Goal: Task Accomplishment & Management: Use online tool/utility

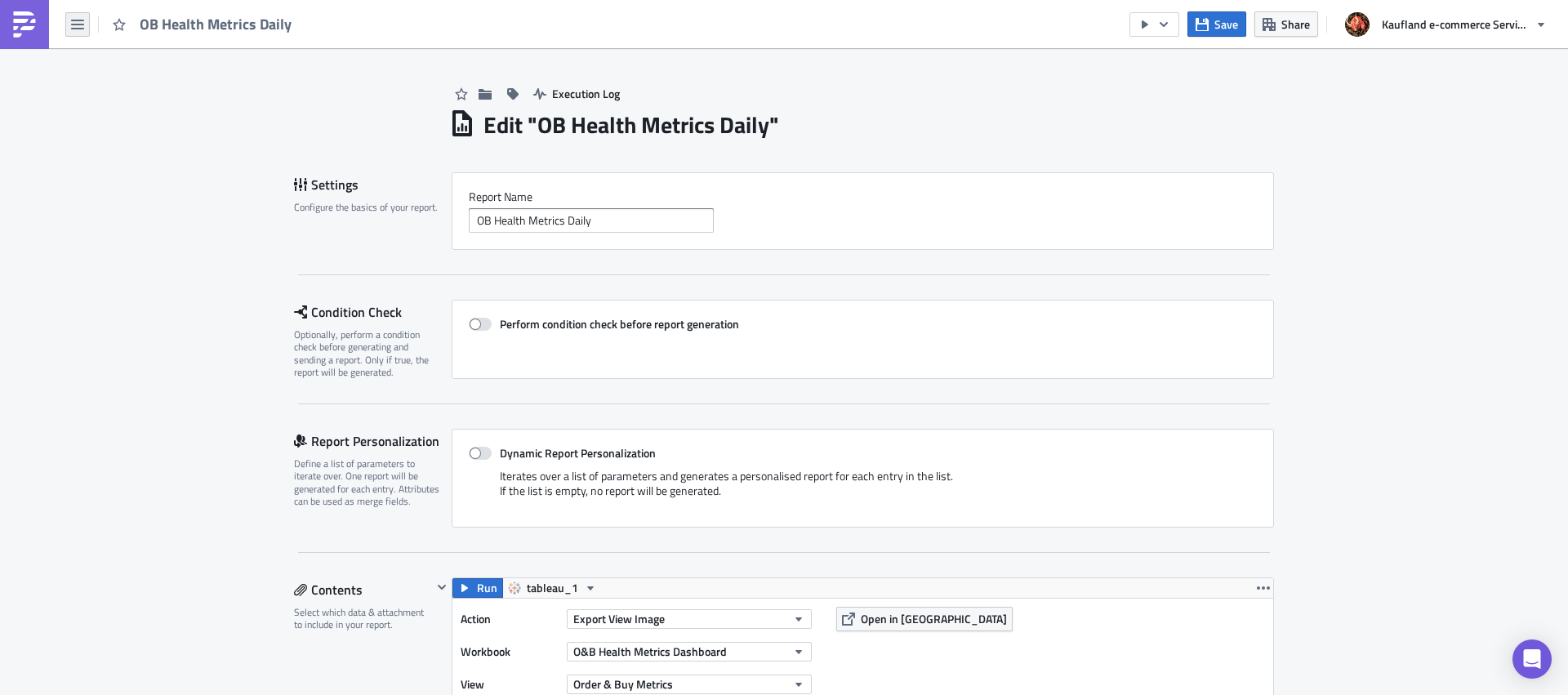
click at [72, 31] on button "button" at bounding box center [78, 25] width 25 height 25
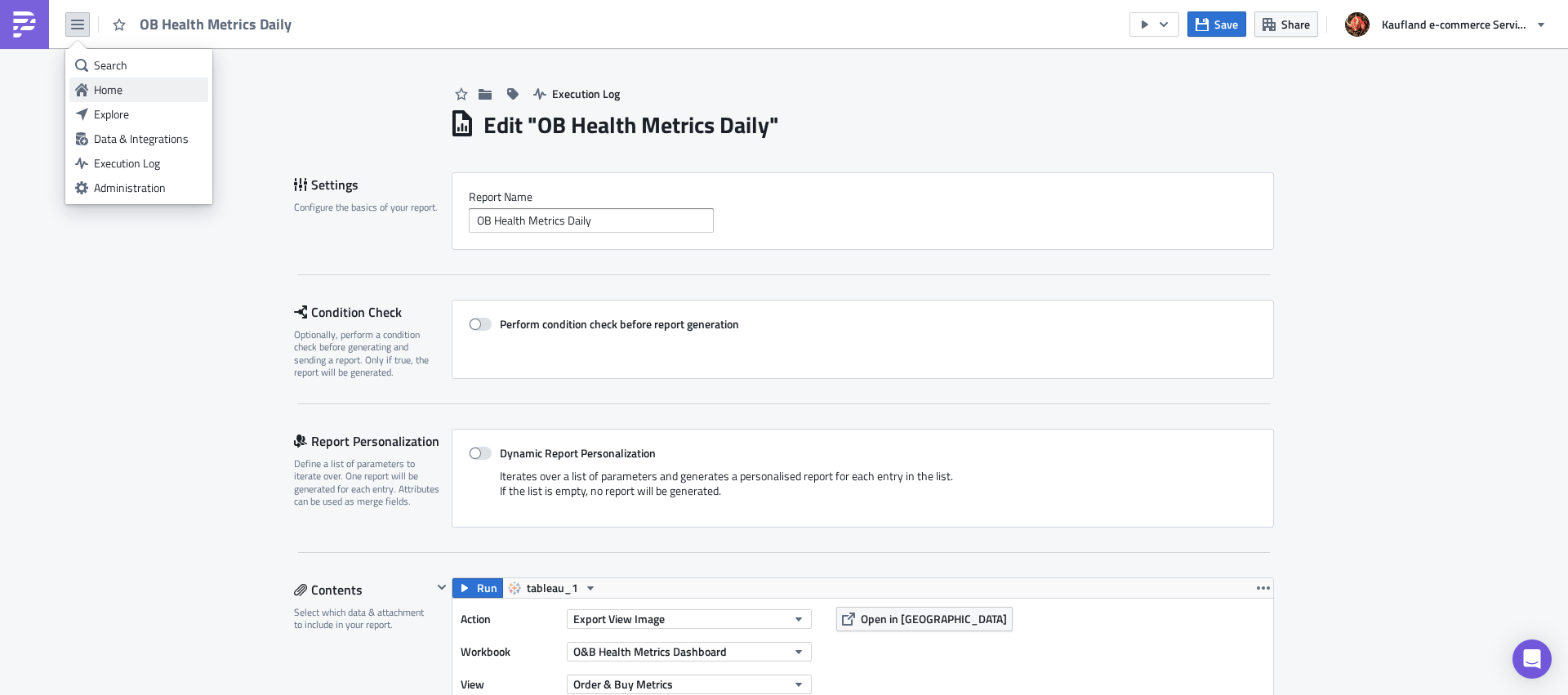
click at [103, 85] on div "Home" at bounding box center [148, 90] width 109 height 16
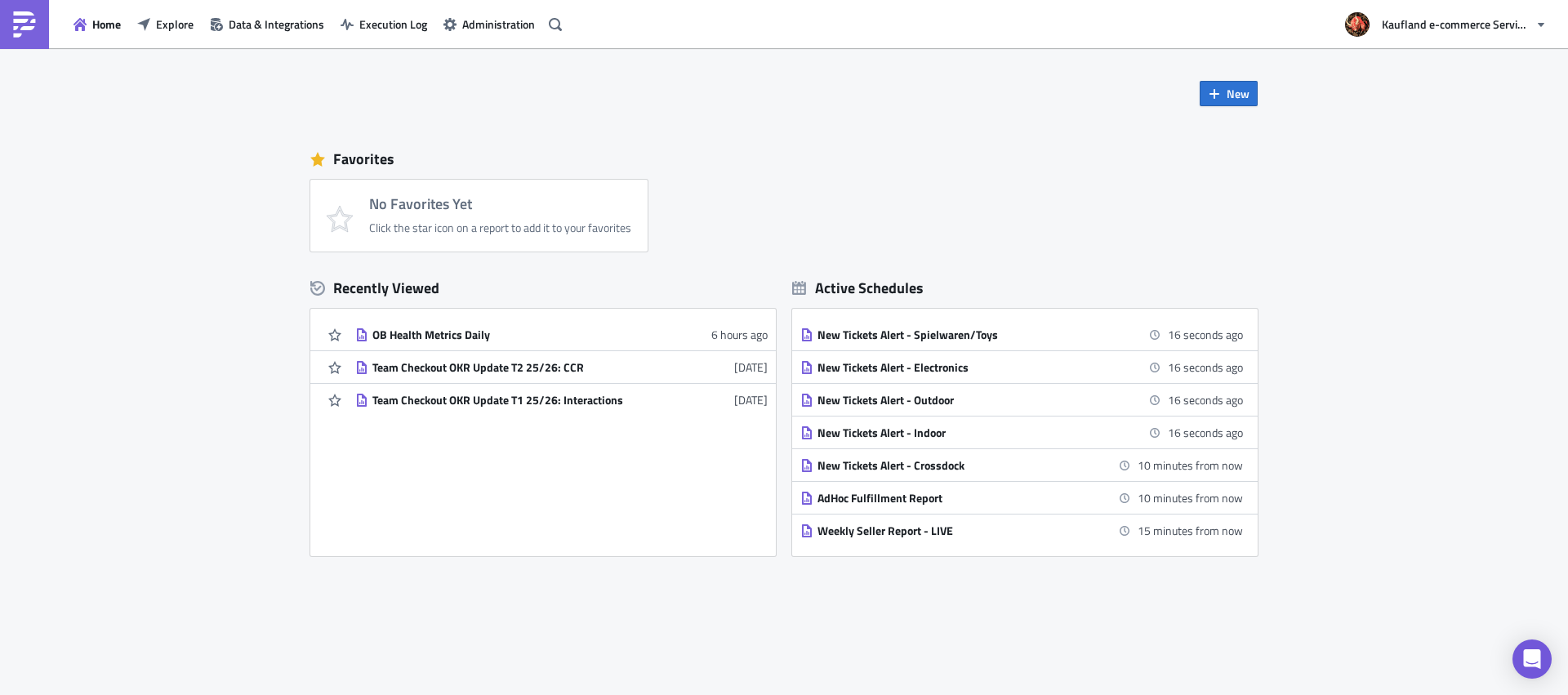
click at [1416, 144] on div "New Favorites No Favorites Yet Click the star icon on a report to add it to you…" at bounding box center [784, 383] width 1568 height 671
click at [431, 330] on div "OB Health Metrics Daily" at bounding box center [516, 335] width 286 height 15
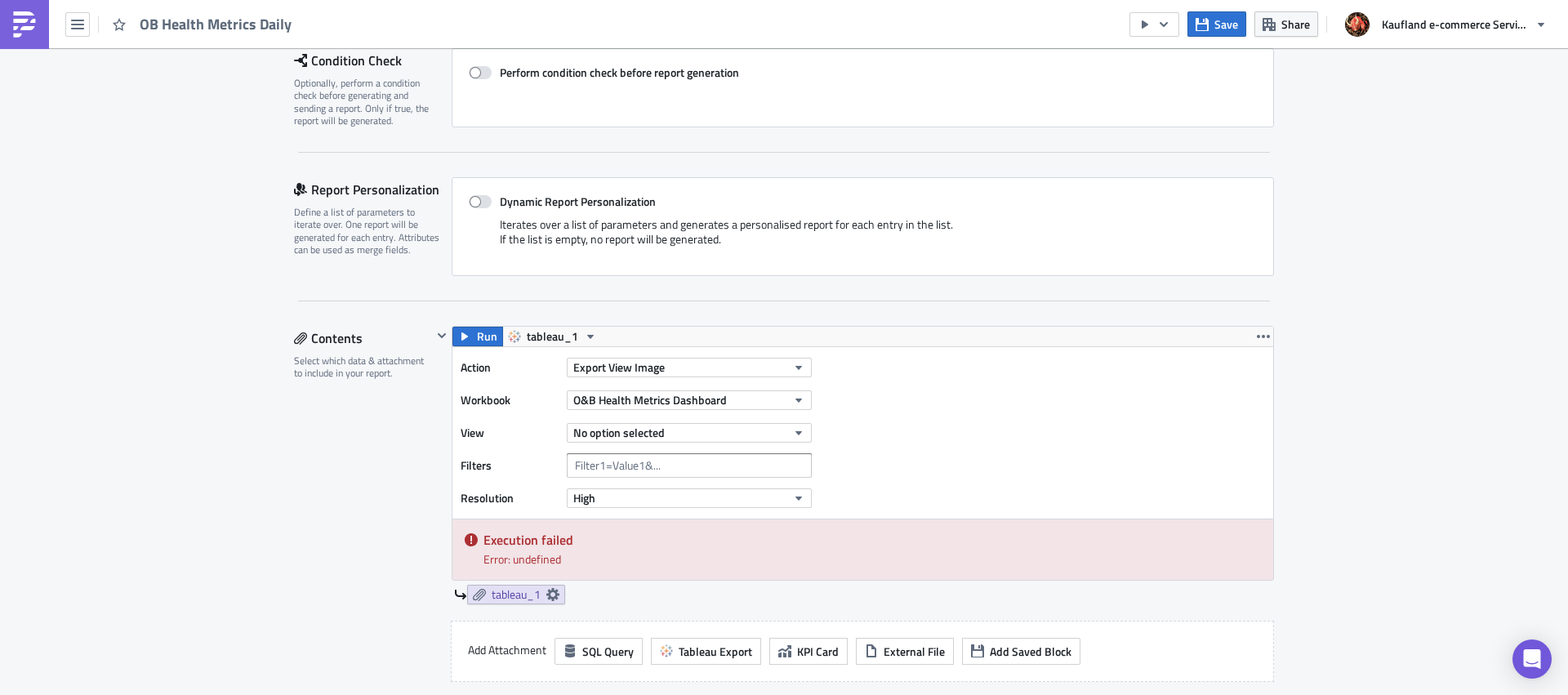
scroll to position [403, 0]
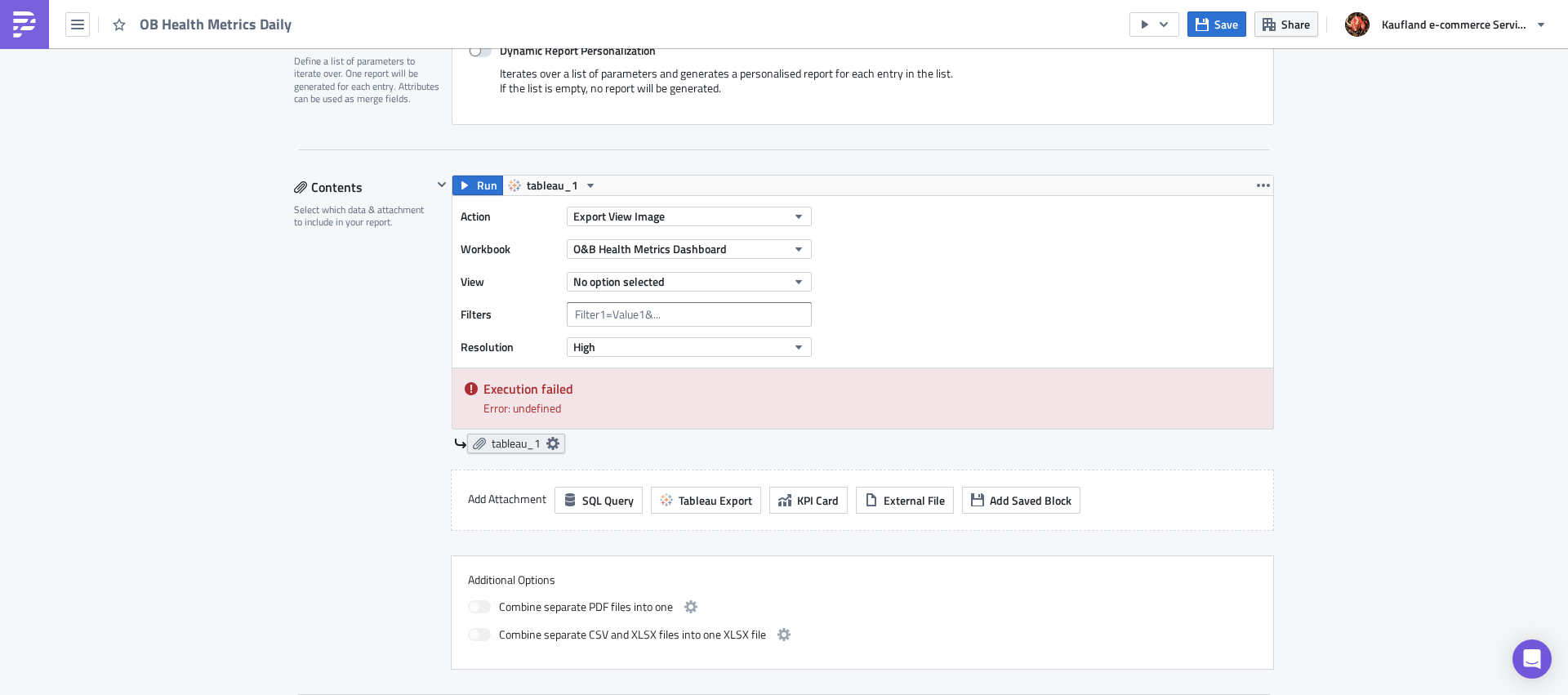
click at [496, 446] on span "tableau_1" at bounding box center [516, 444] width 49 height 15
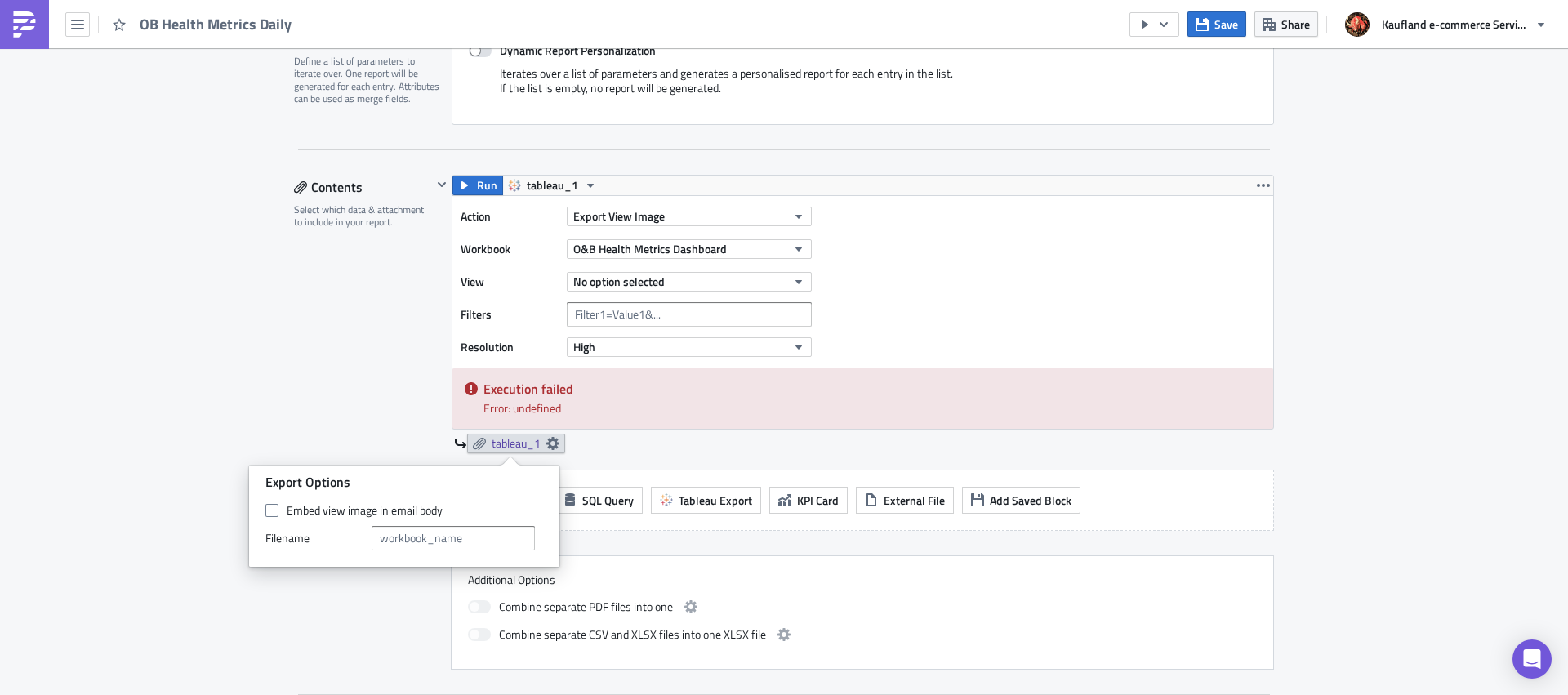
click at [620, 442] on div "tableau_1" at bounding box center [864, 444] width 820 height 20
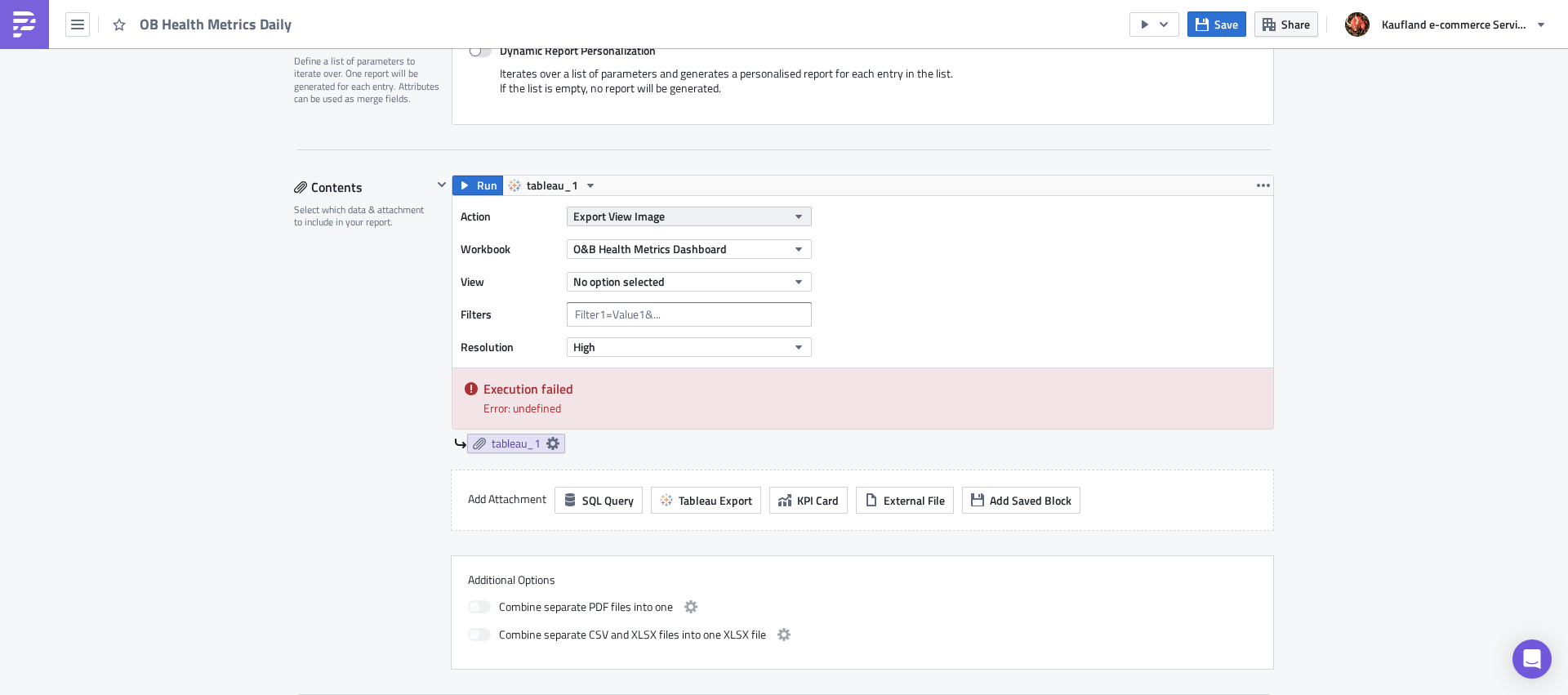
click at [631, 222] on span "Export View Image" at bounding box center [619, 216] width 92 height 17
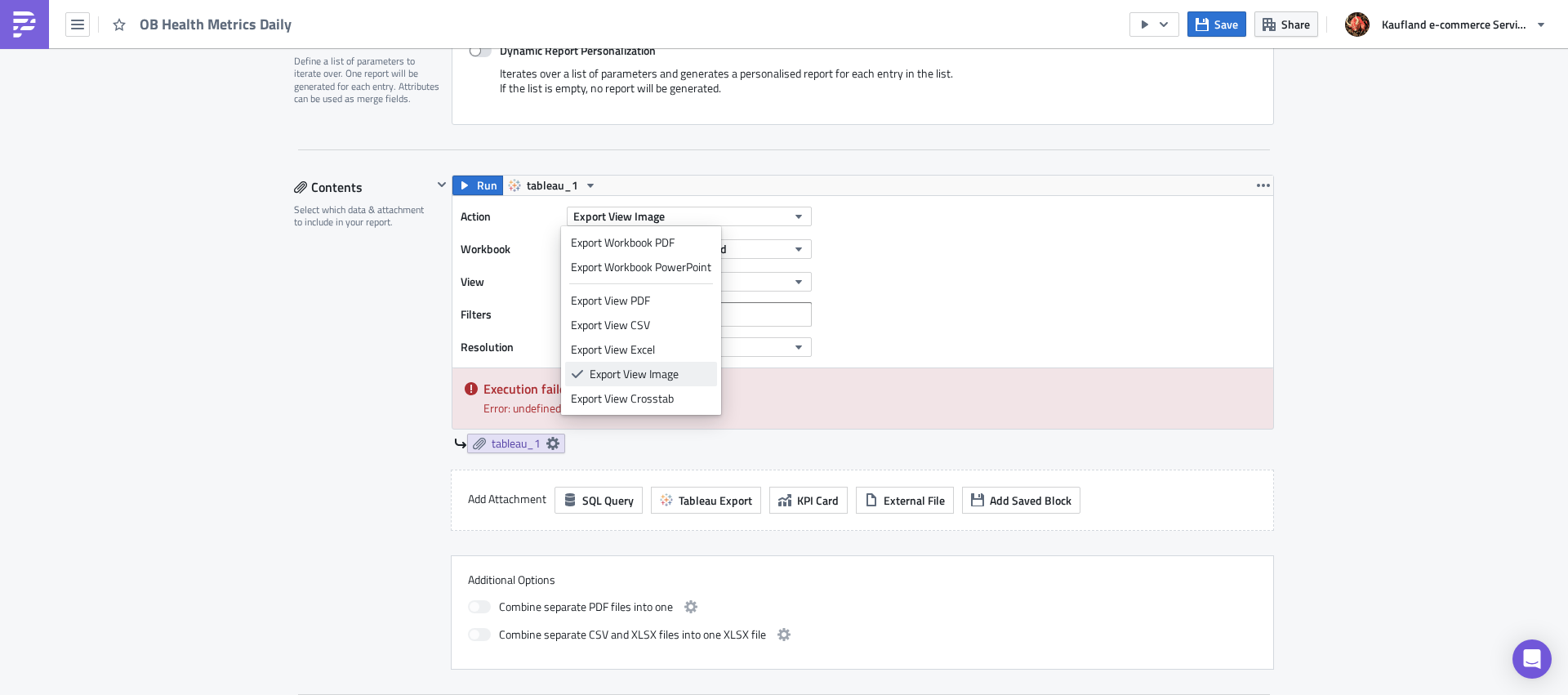
click at [639, 372] on div "Export View Image" at bounding box center [650, 374] width 122 height 16
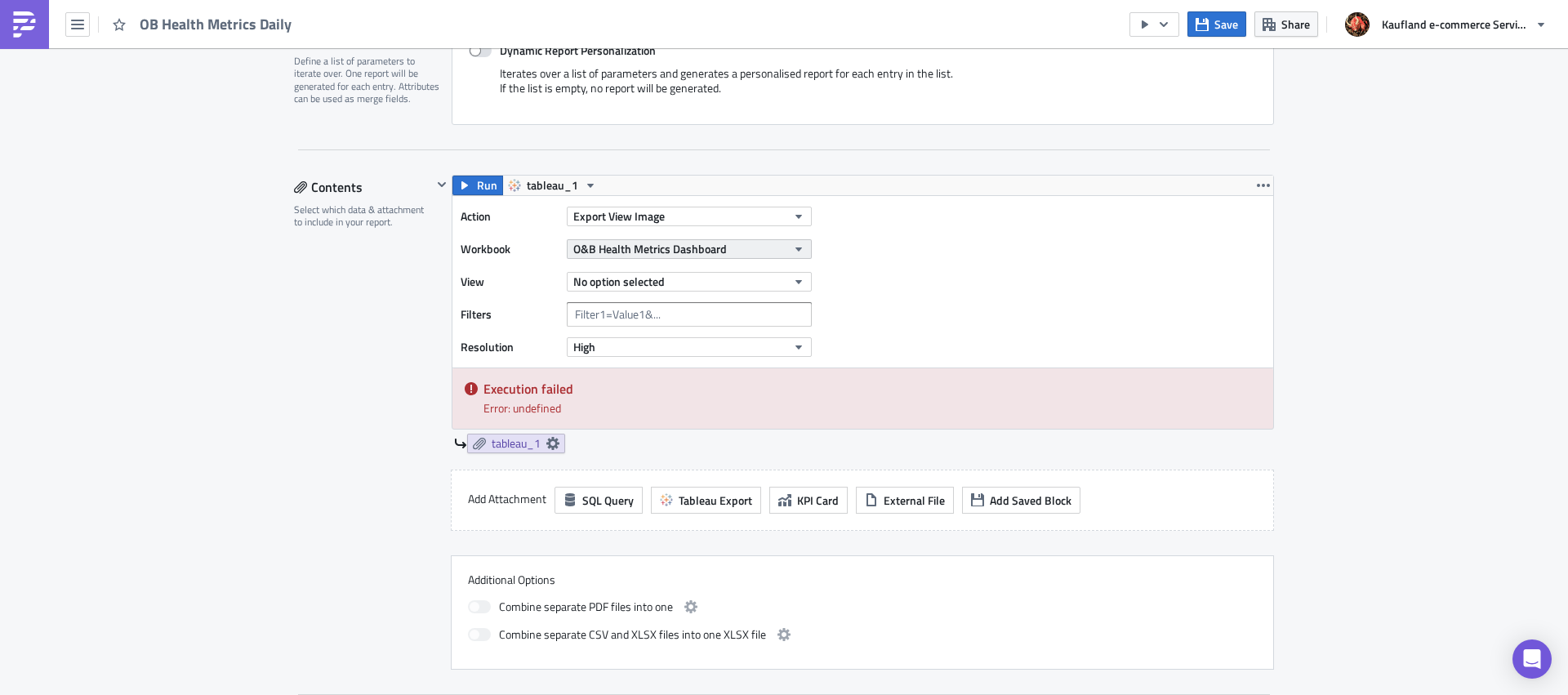
click at [638, 245] on span "O&B Health Metrics Dashboard" at bounding box center [650, 249] width 154 height 17
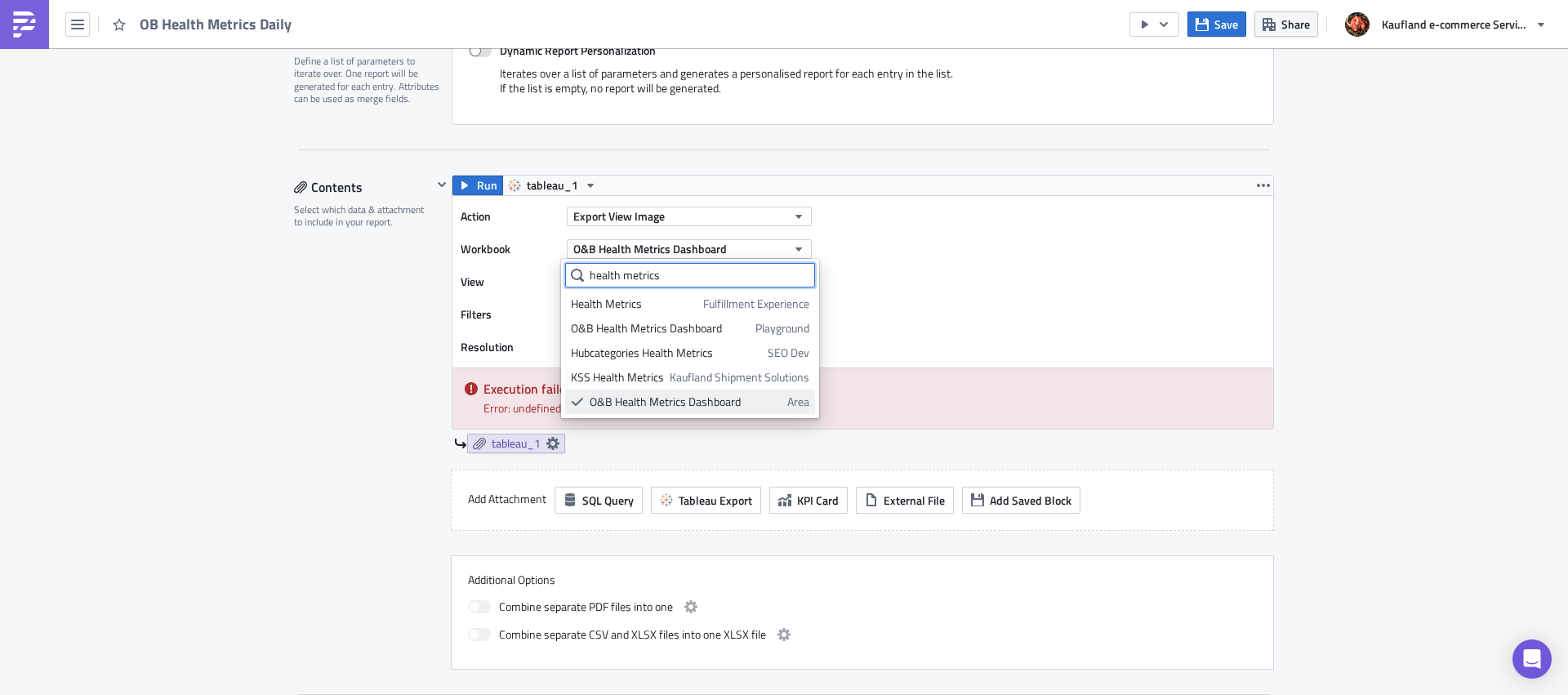
type input "health metrics"
click at [675, 401] on div "O&B Health Metrics Dashboard" at bounding box center [685, 402] width 192 height 16
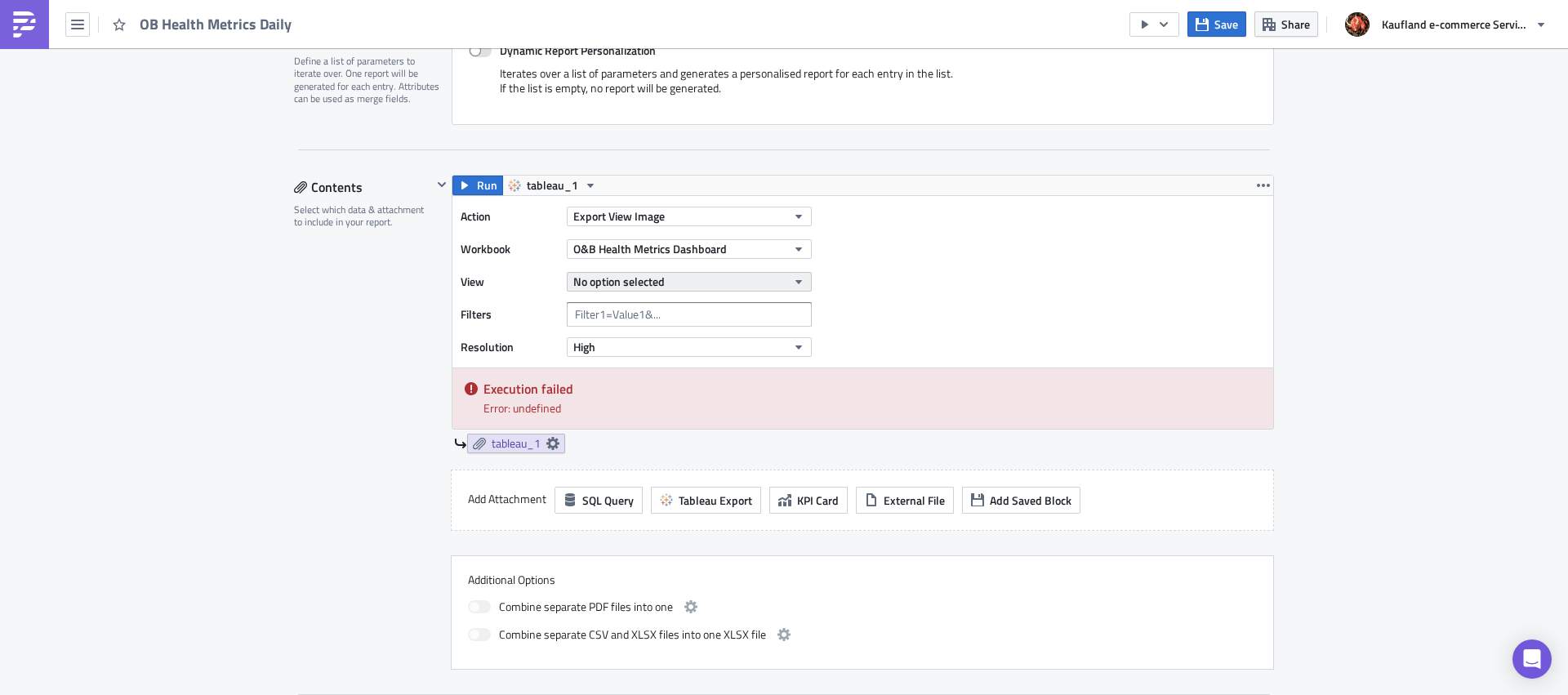
click at [666, 288] on button "No option selected" at bounding box center [689, 282] width 245 height 20
click at [642, 339] on div "Order & Buy Metrics" at bounding box center [642, 337] width 145 height 16
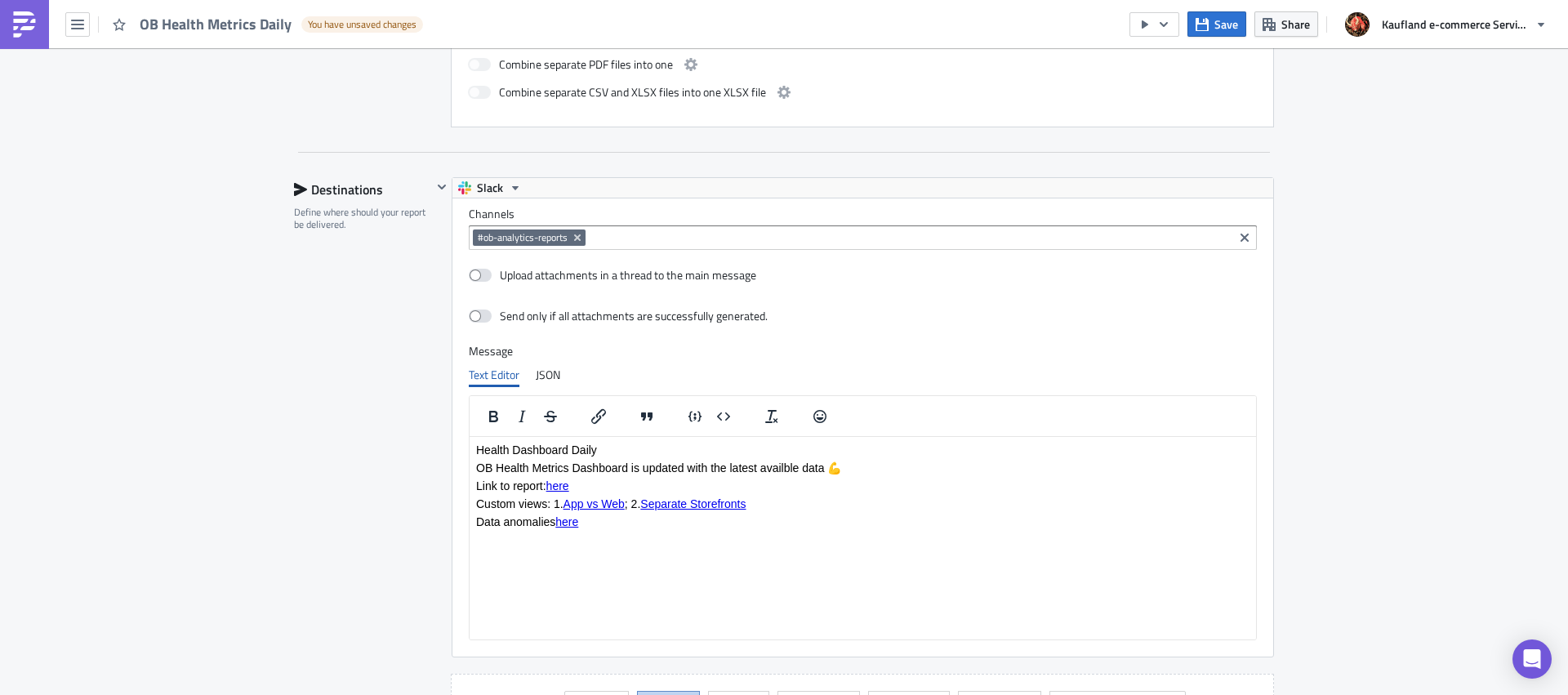
scroll to position [958, 0]
click at [1226, 25] on span "Save" at bounding box center [1226, 24] width 24 height 17
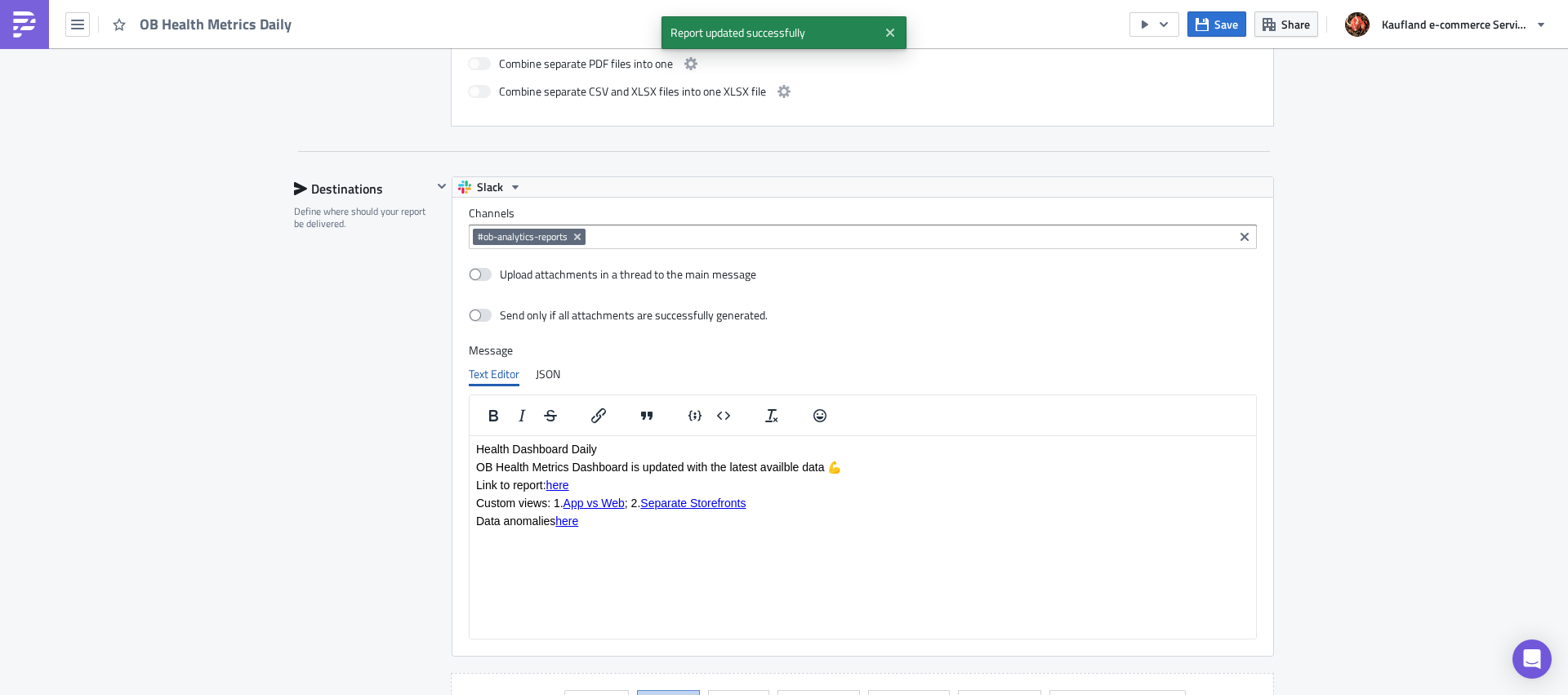
scroll to position [0, 0]
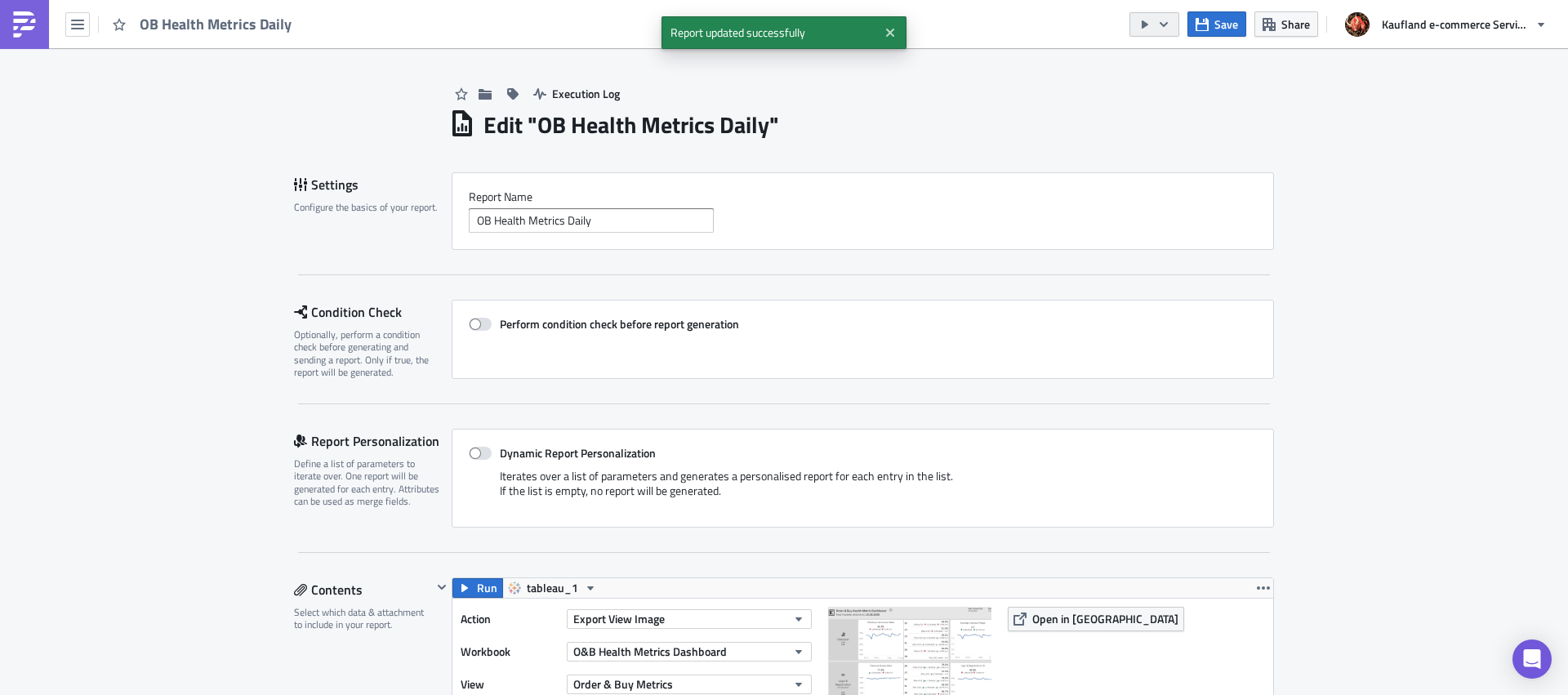
click at [1163, 21] on icon "button" at bounding box center [1164, 25] width 13 height 13
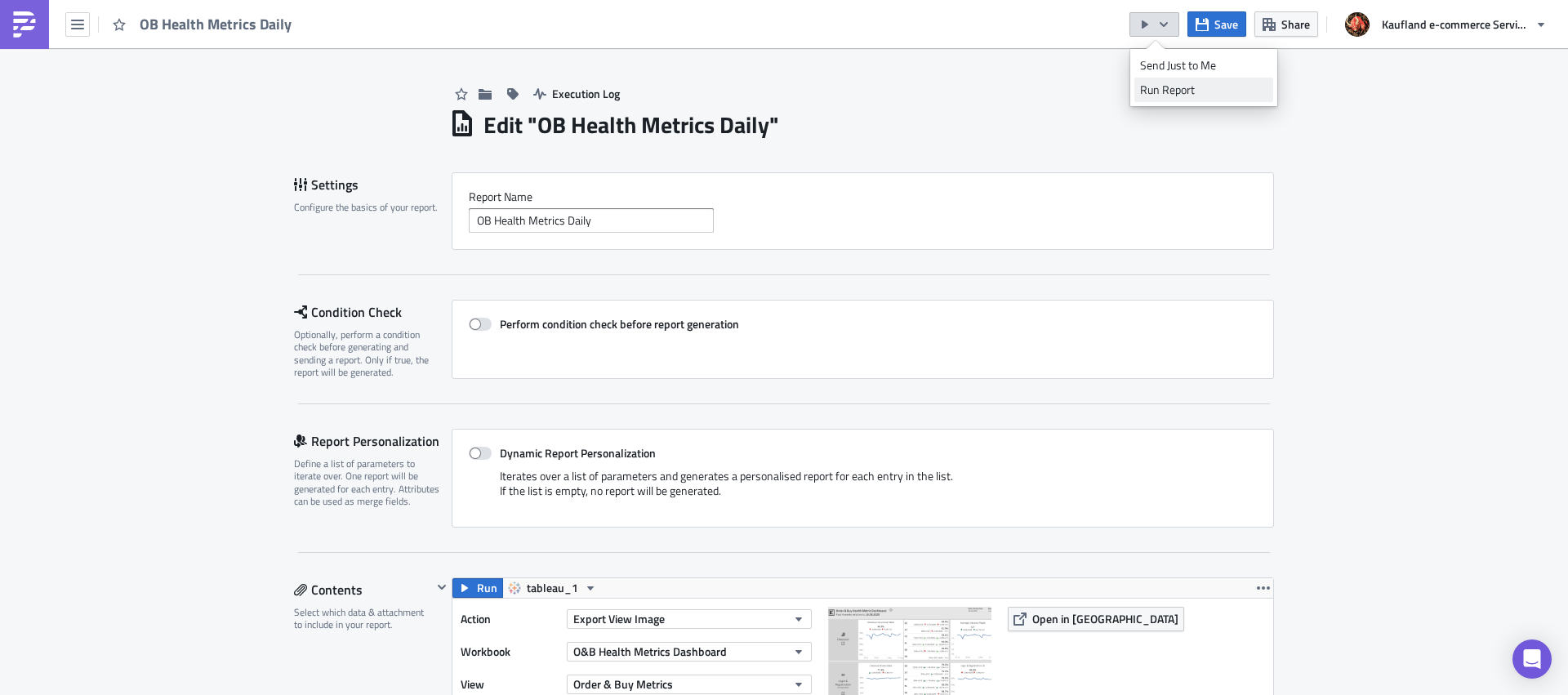
click at [1170, 82] on div "Run Report" at bounding box center [1204, 90] width 127 height 16
